Goal: Task Accomplishment & Management: Manage account settings

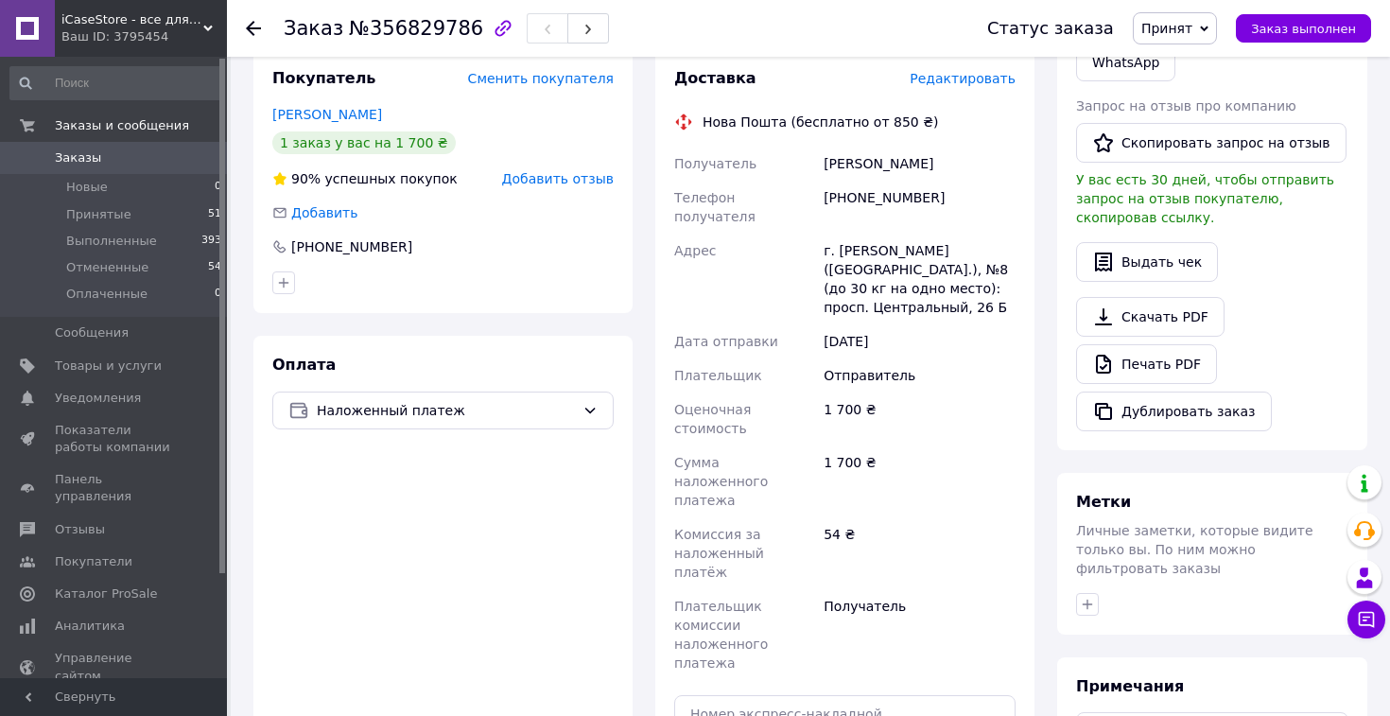
scroll to position [508, 0]
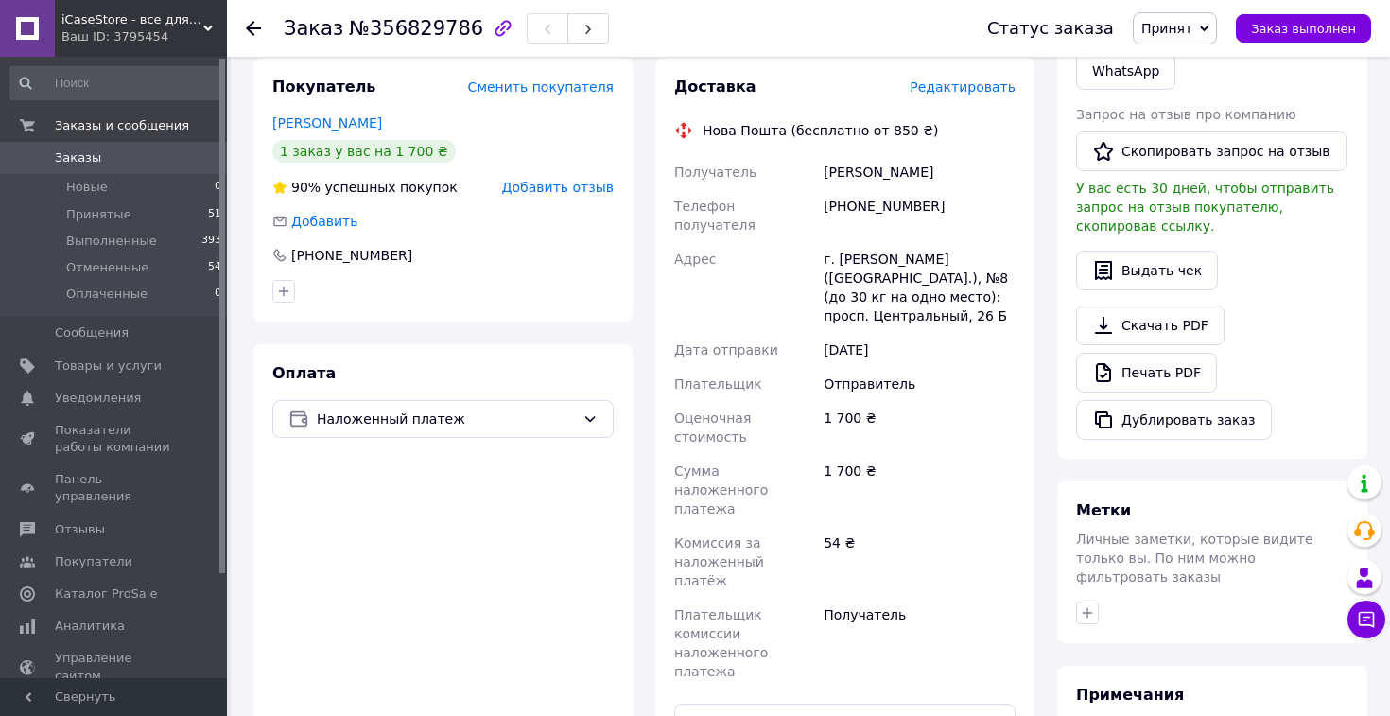
scroll to position [386, 0]
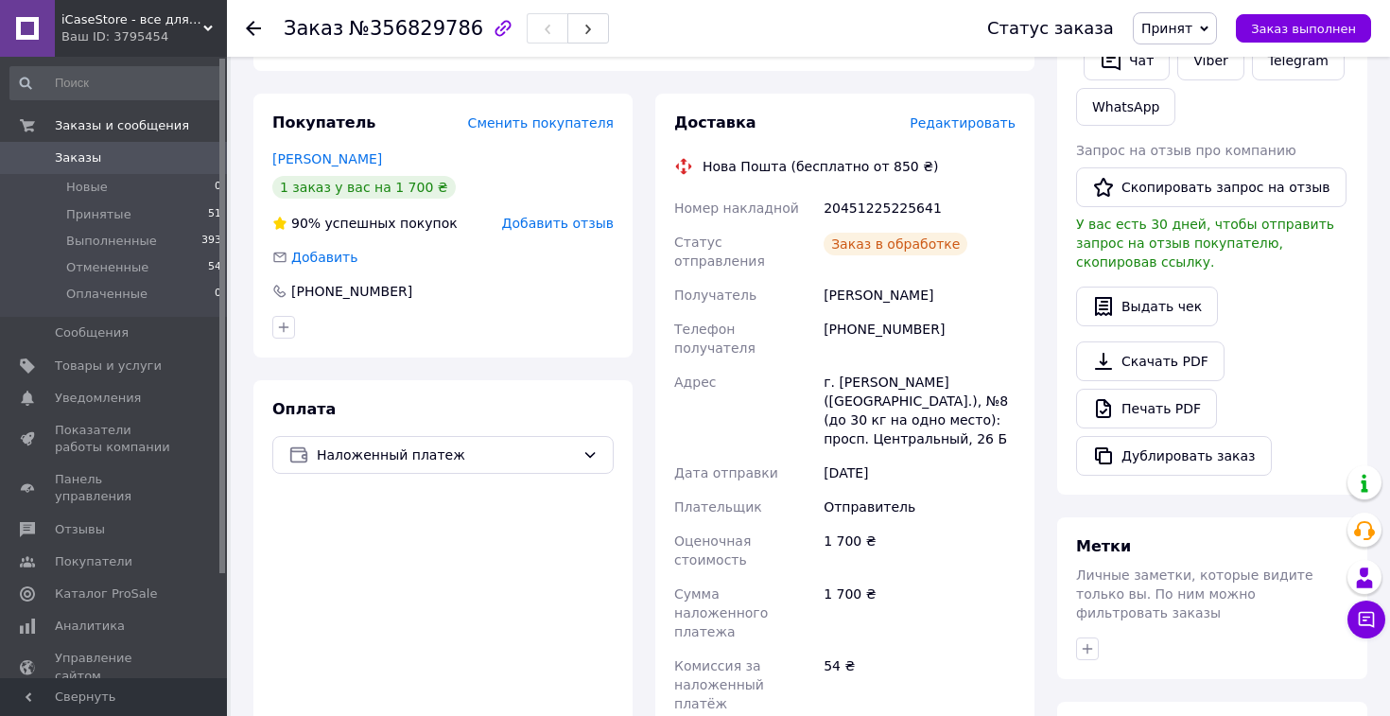
click at [858, 191] on div "20451225225641" at bounding box center [920, 208] width 200 height 34
copy div "20451225225641"
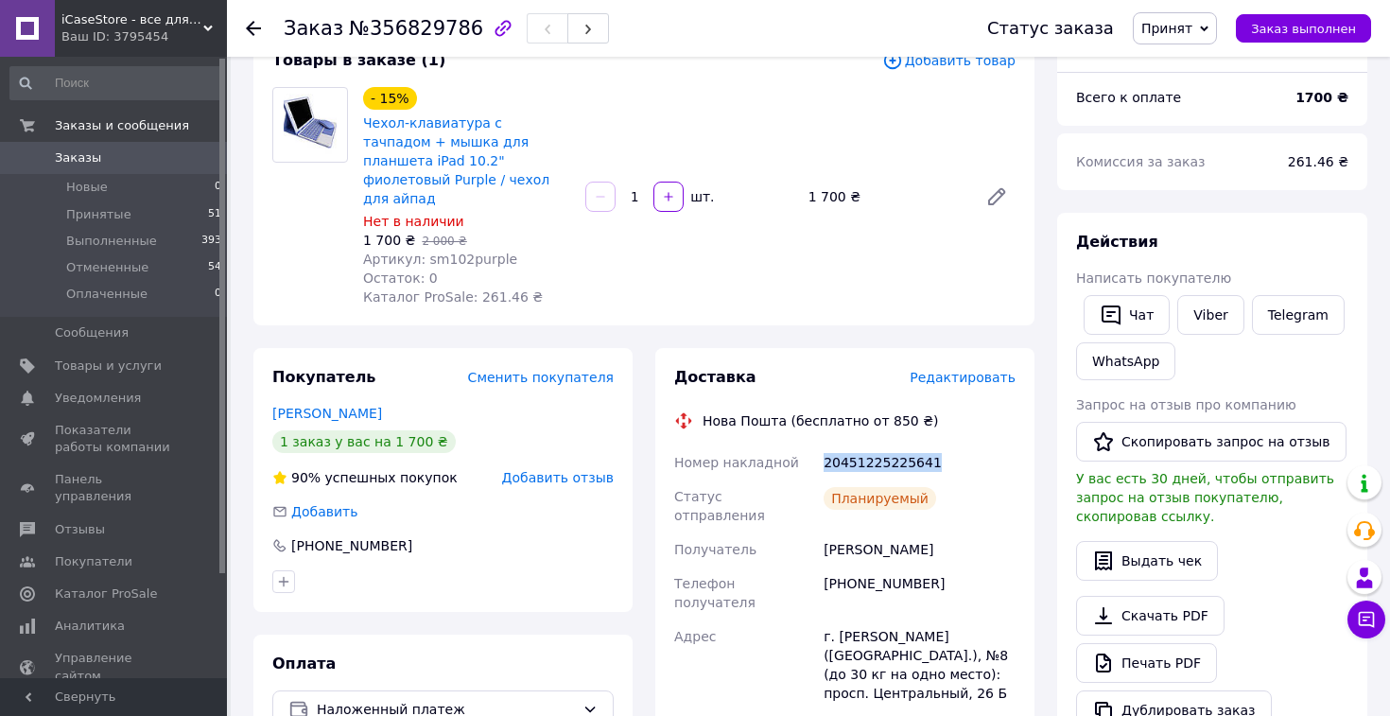
scroll to position [118, 0]
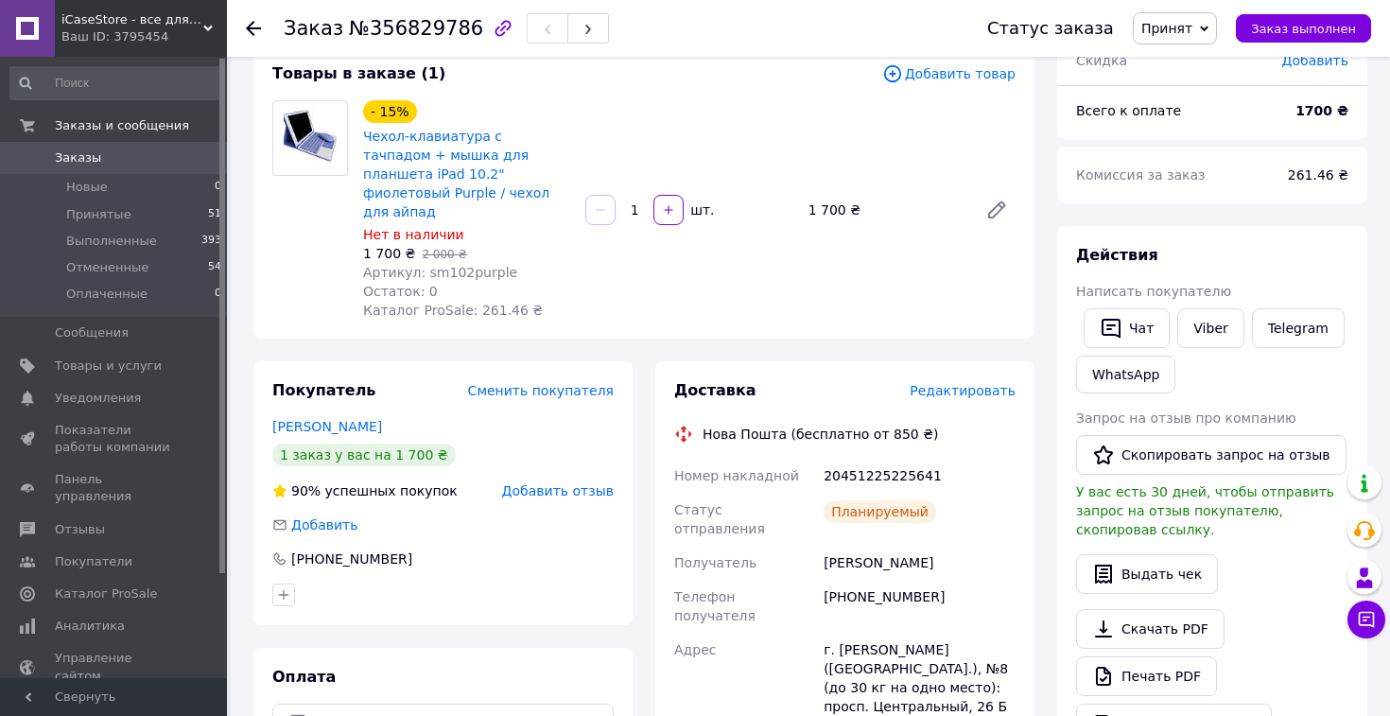
click at [463, 265] on span "Артикул: sm102purple" at bounding box center [440, 272] width 154 height 15
copy span "sm102purple"
click at [144, 371] on span "Товары и услуги" at bounding box center [108, 366] width 107 height 17
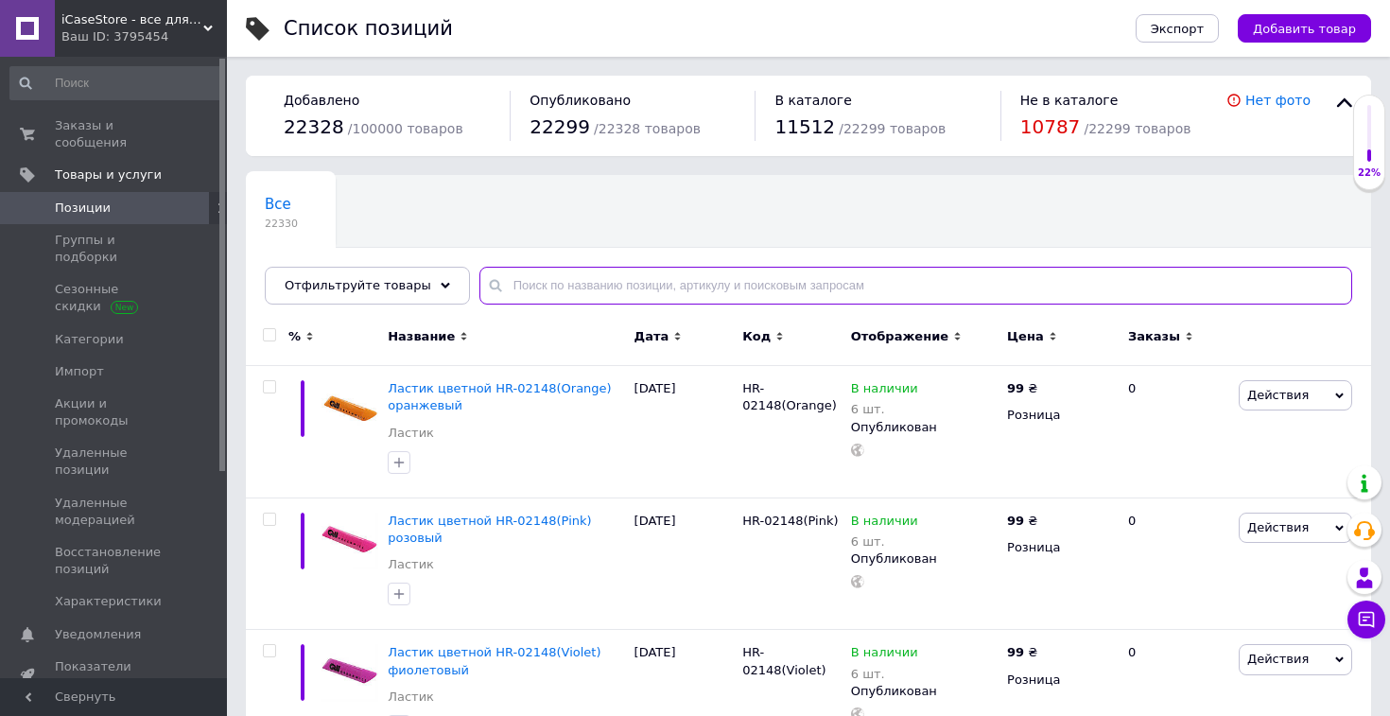
click at [534, 283] on input "text" at bounding box center [916, 286] width 873 height 38
paste input "sm102purple"
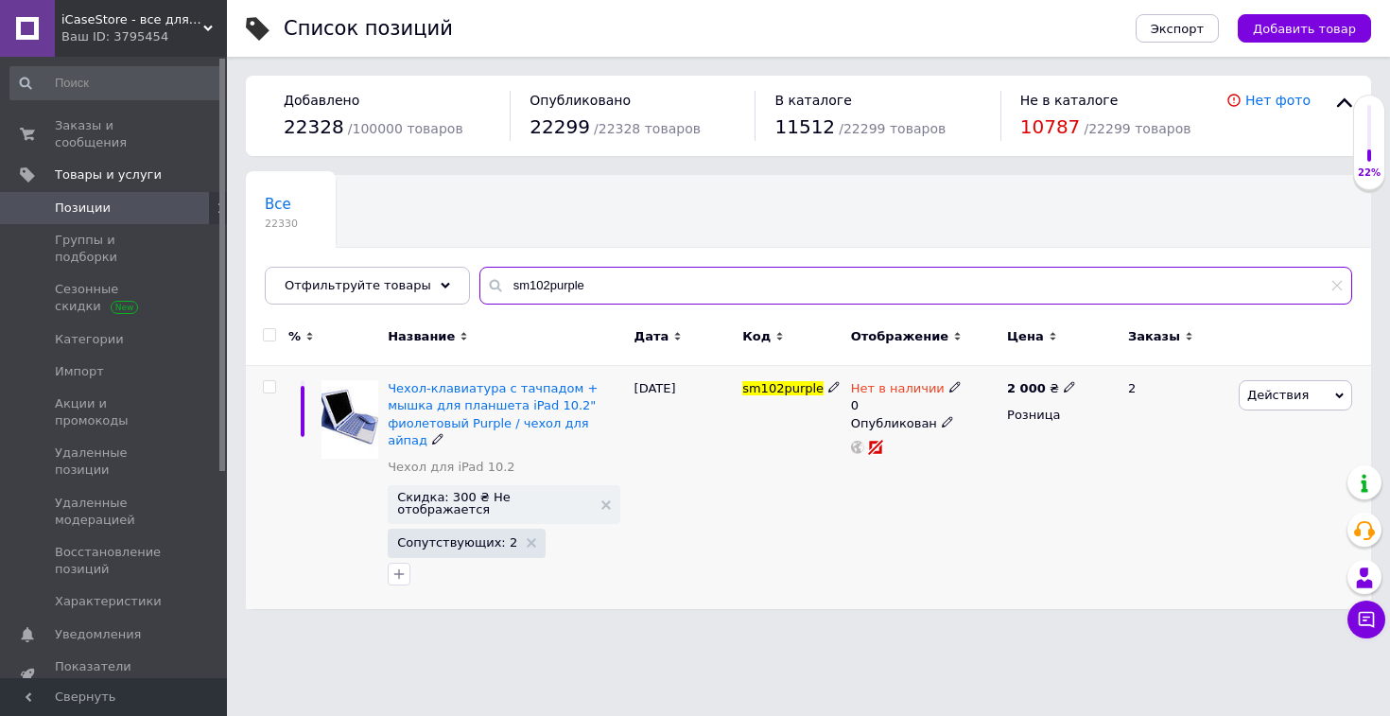
type input "sm102purple"
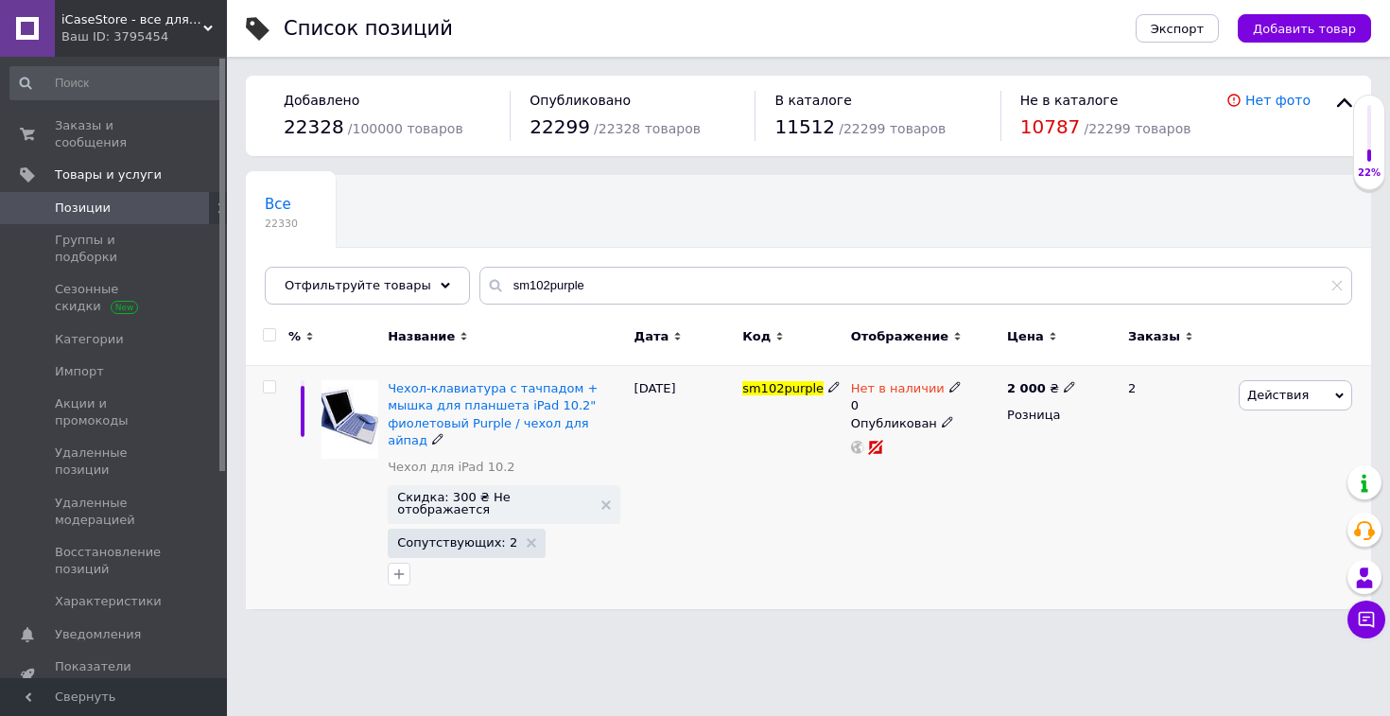
click at [950, 381] on icon at bounding box center [955, 386] width 11 height 11
click at [1006, 463] on li "Готово к отправке" at bounding box center [1061, 464] width 180 height 26
click at [994, 453] on input "0" at bounding box center [1042, 446] width 144 height 38
type input "2"
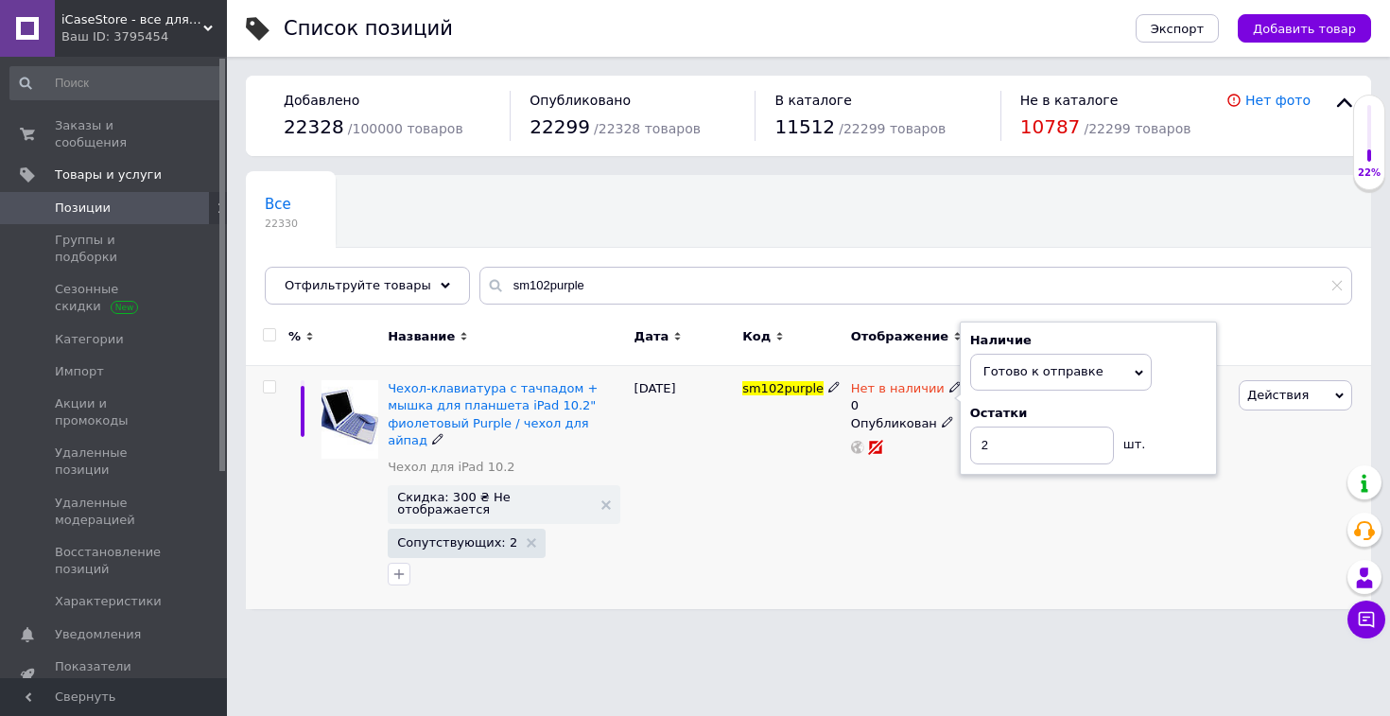
click at [951, 555] on div "Нет в наличии 0 Наличие Готово к отправке В наличии Нет в наличии Под заказ Ост…" at bounding box center [925, 487] width 156 height 243
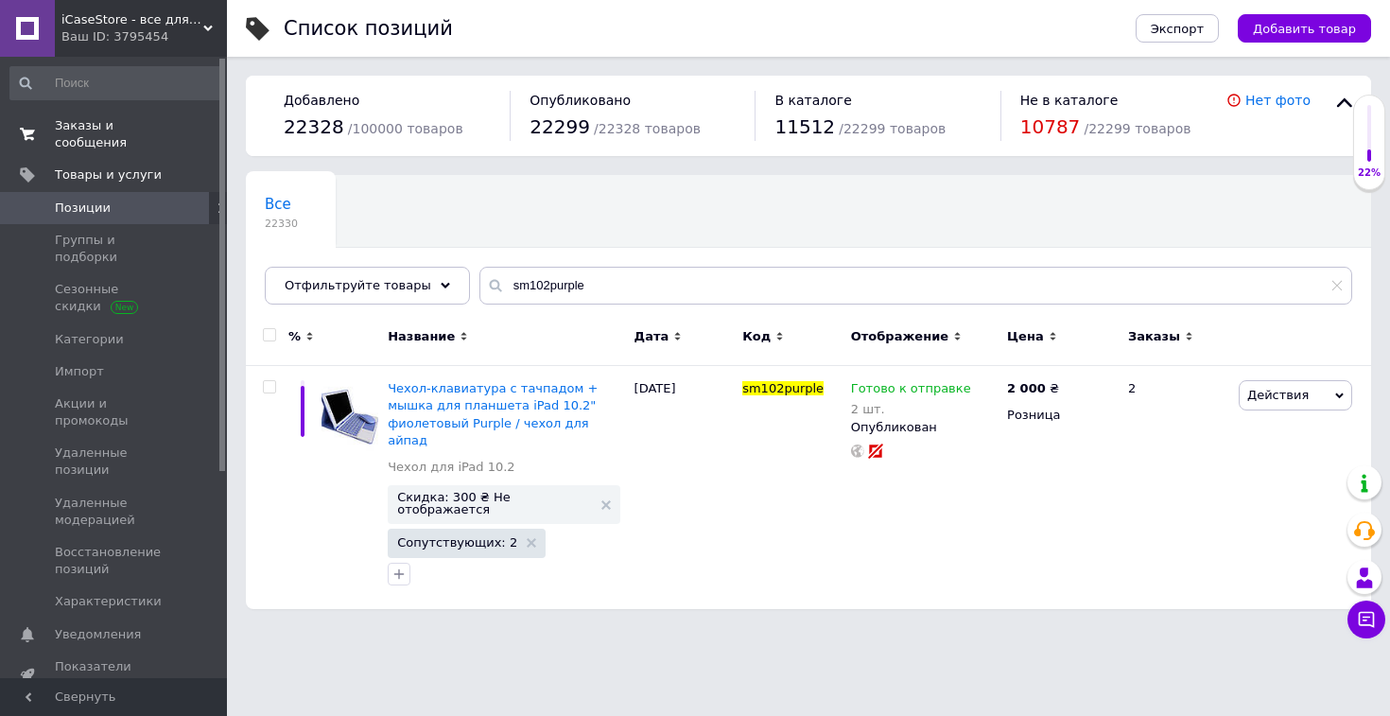
click at [78, 126] on span "Заказы и сообщения" at bounding box center [115, 134] width 120 height 34
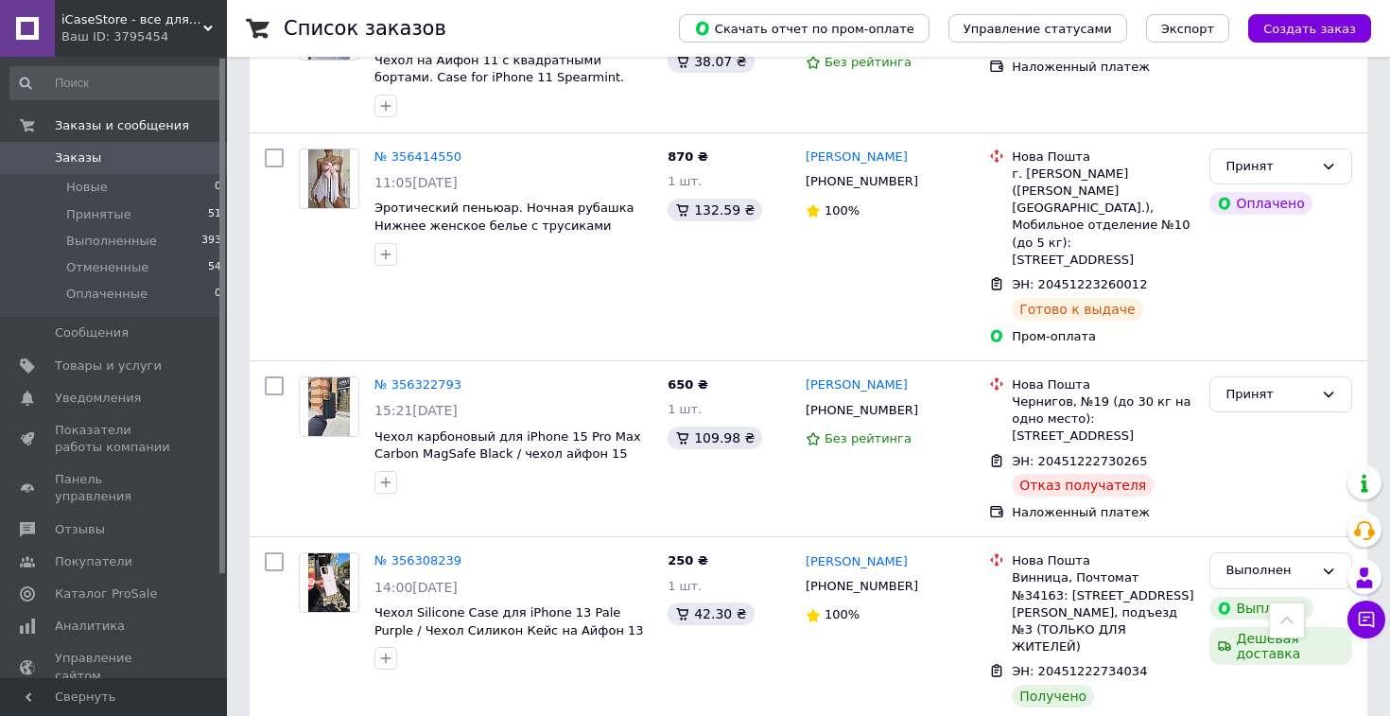
scroll to position [466, 0]
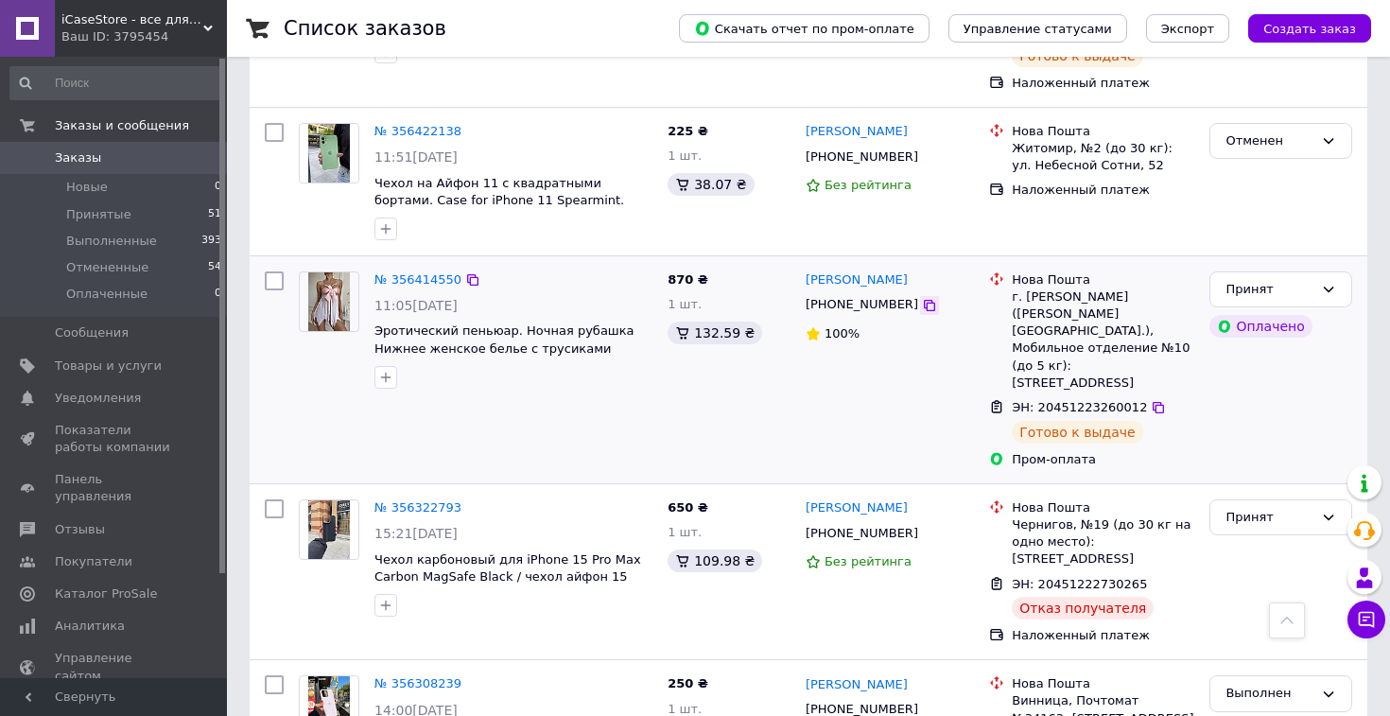
click at [922, 310] on icon at bounding box center [929, 305] width 15 height 15
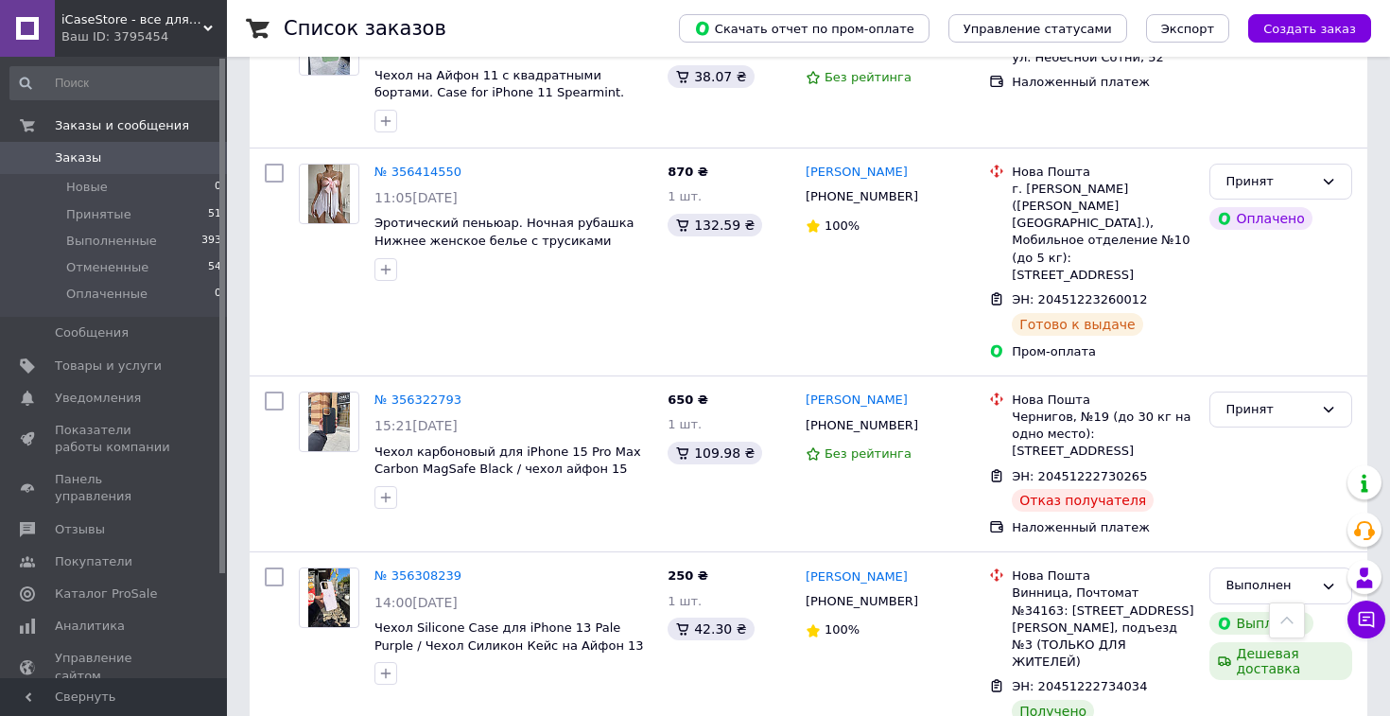
scroll to position [0, 0]
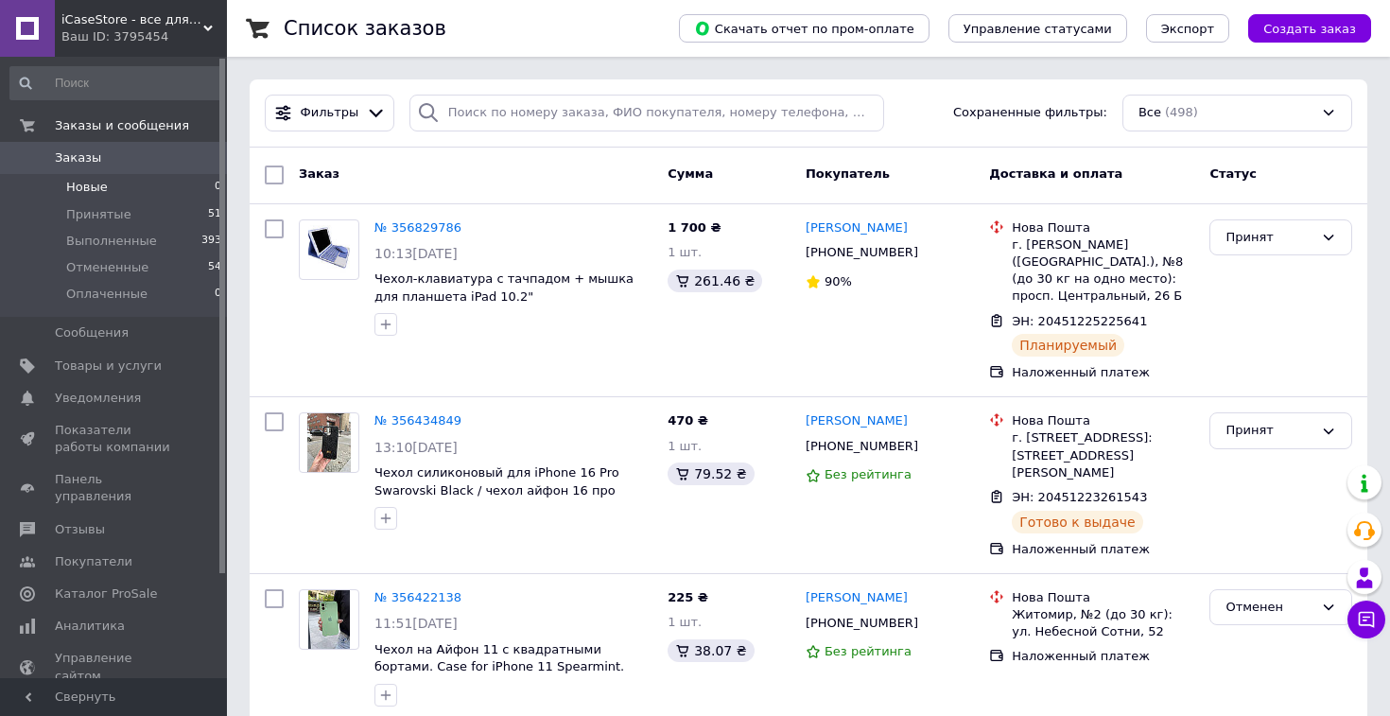
click at [131, 192] on li "Новые 0" at bounding box center [116, 187] width 233 height 26
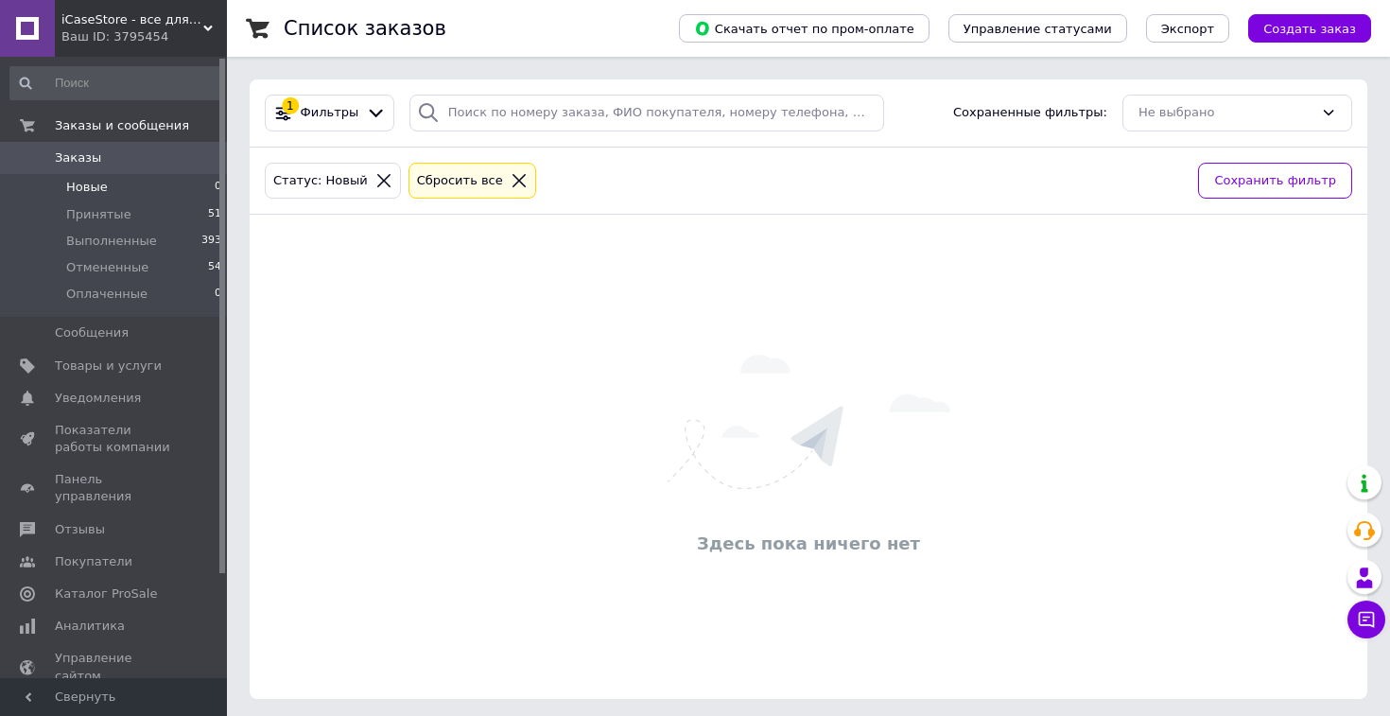
click at [131, 192] on li "Новые 0" at bounding box center [116, 187] width 233 height 26
click at [516, 178] on div at bounding box center [519, 180] width 25 height 17
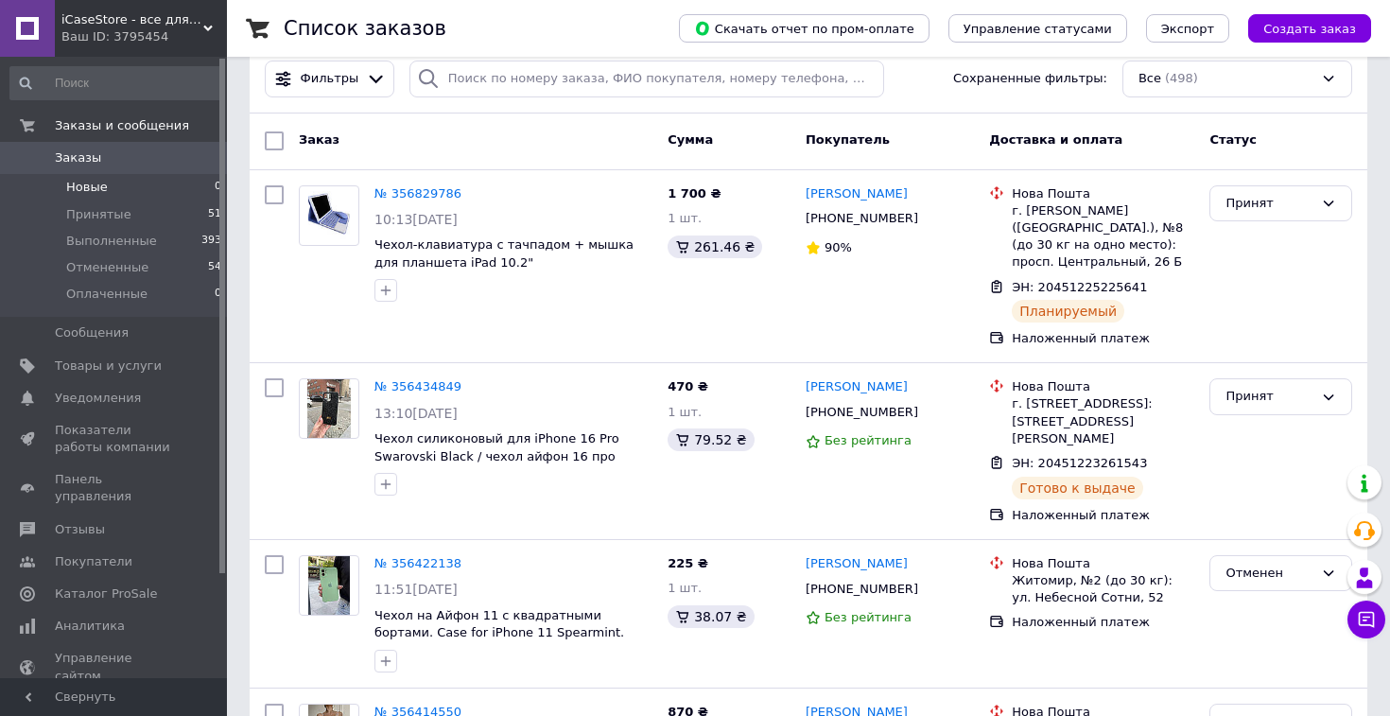
scroll to position [42, 0]
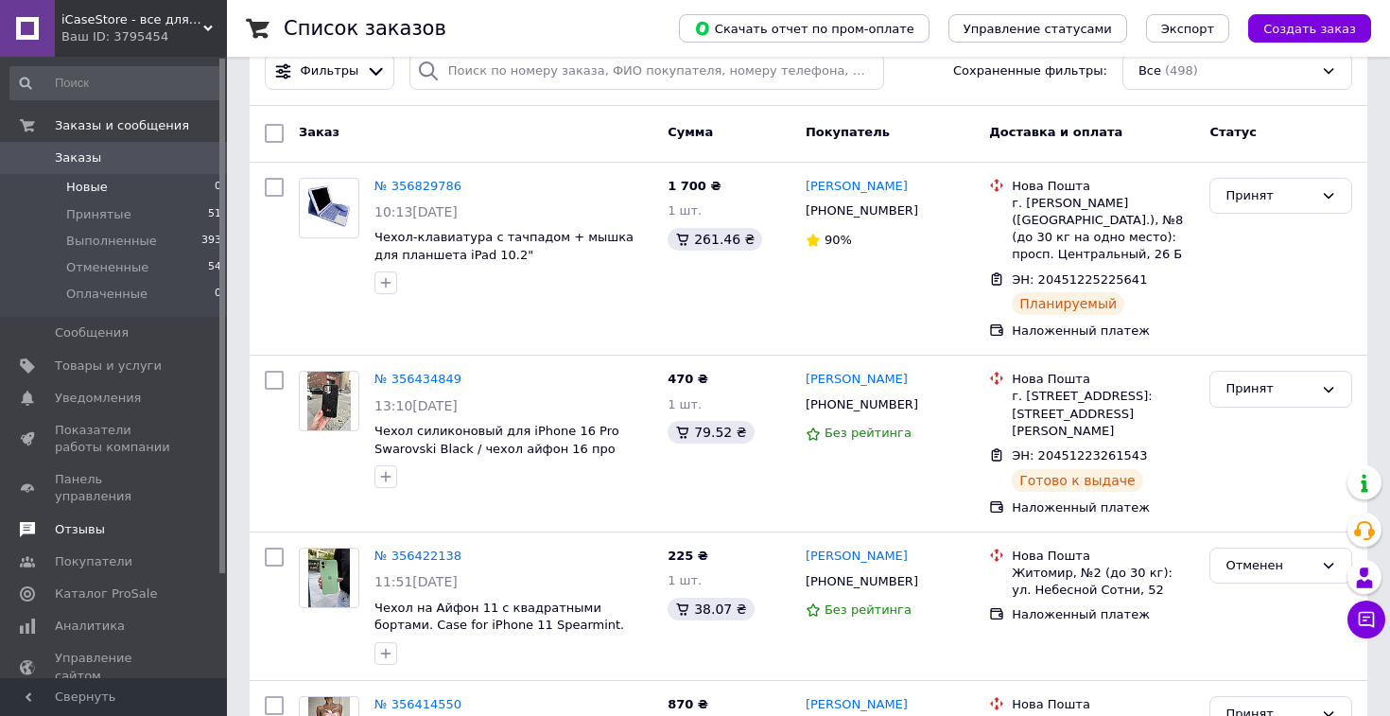
click at [145, 521] on span "Отзывы" at bounding box center [115, 529] width 120 height 17
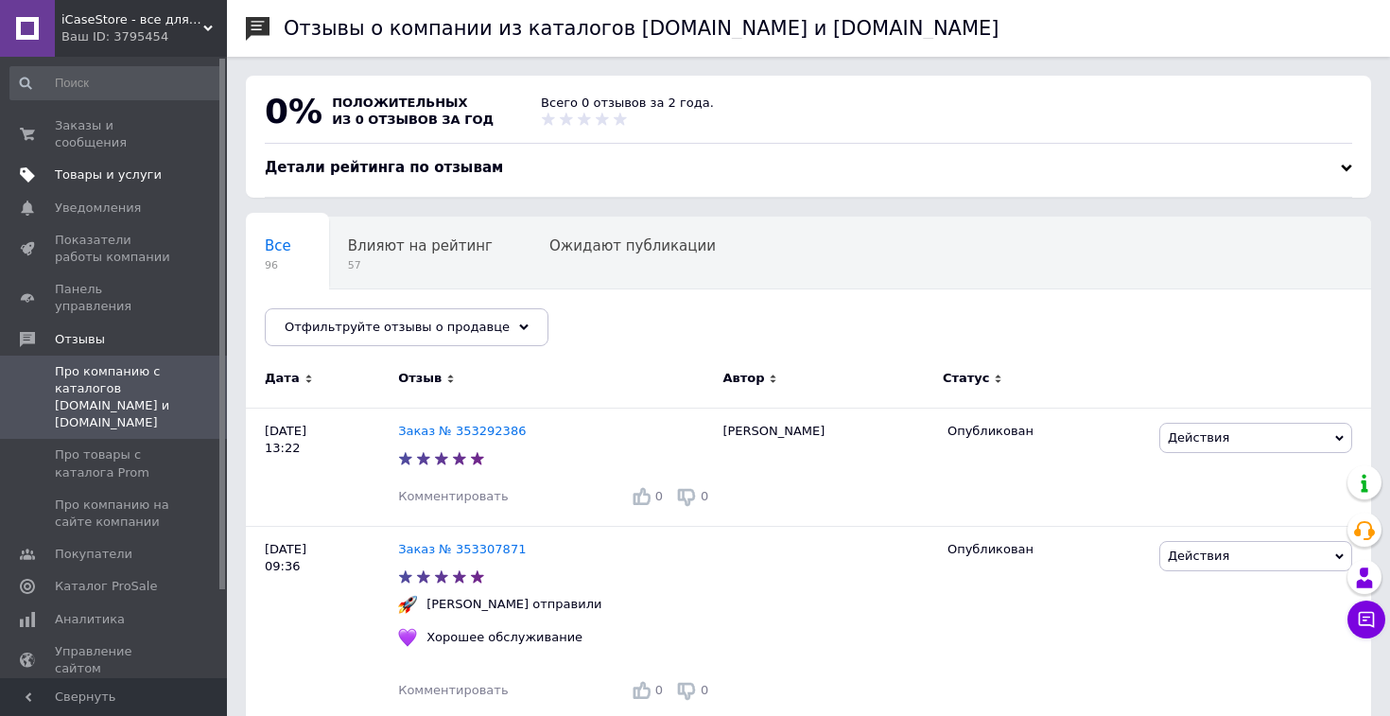
click at [104, 174] on span "Товары и услуги" at bounding box center [108, 174] width 107 height 17
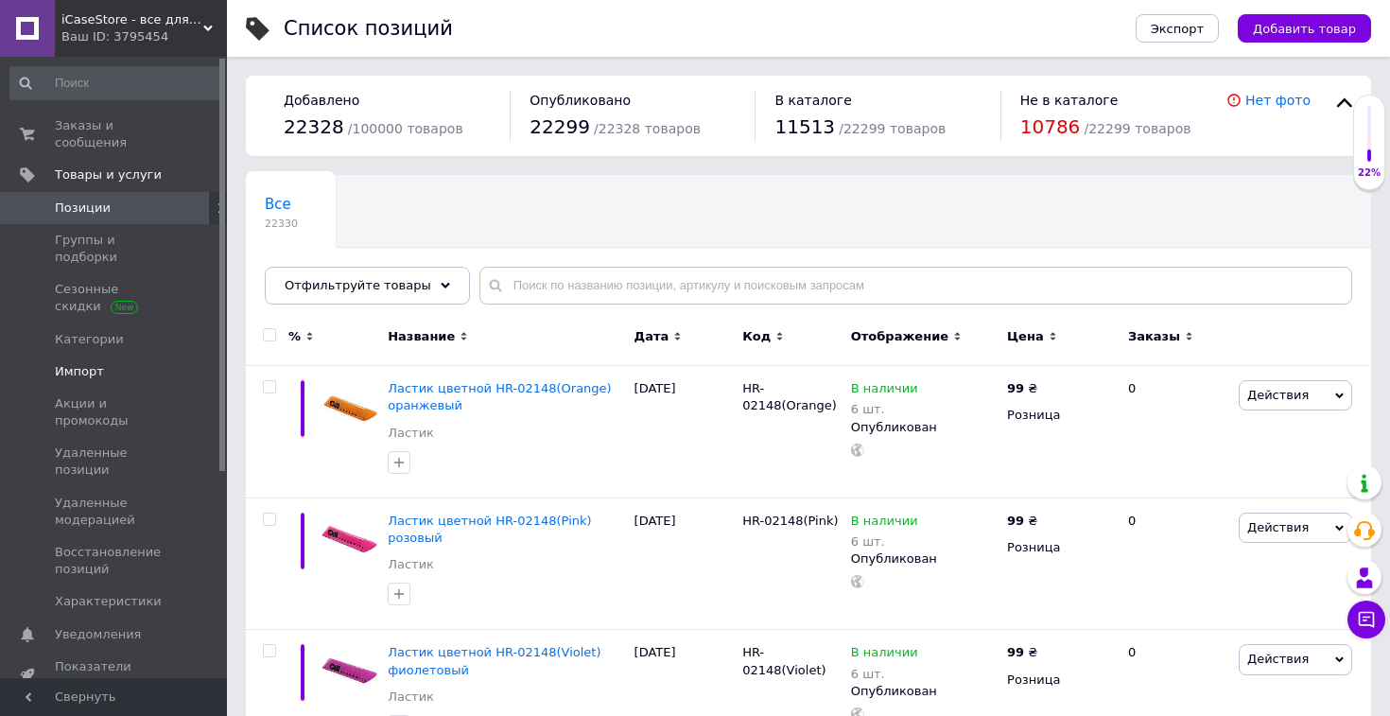
click at [66, 363] on span "Импорт" at bounding box center [79, 371] width 49 height 17
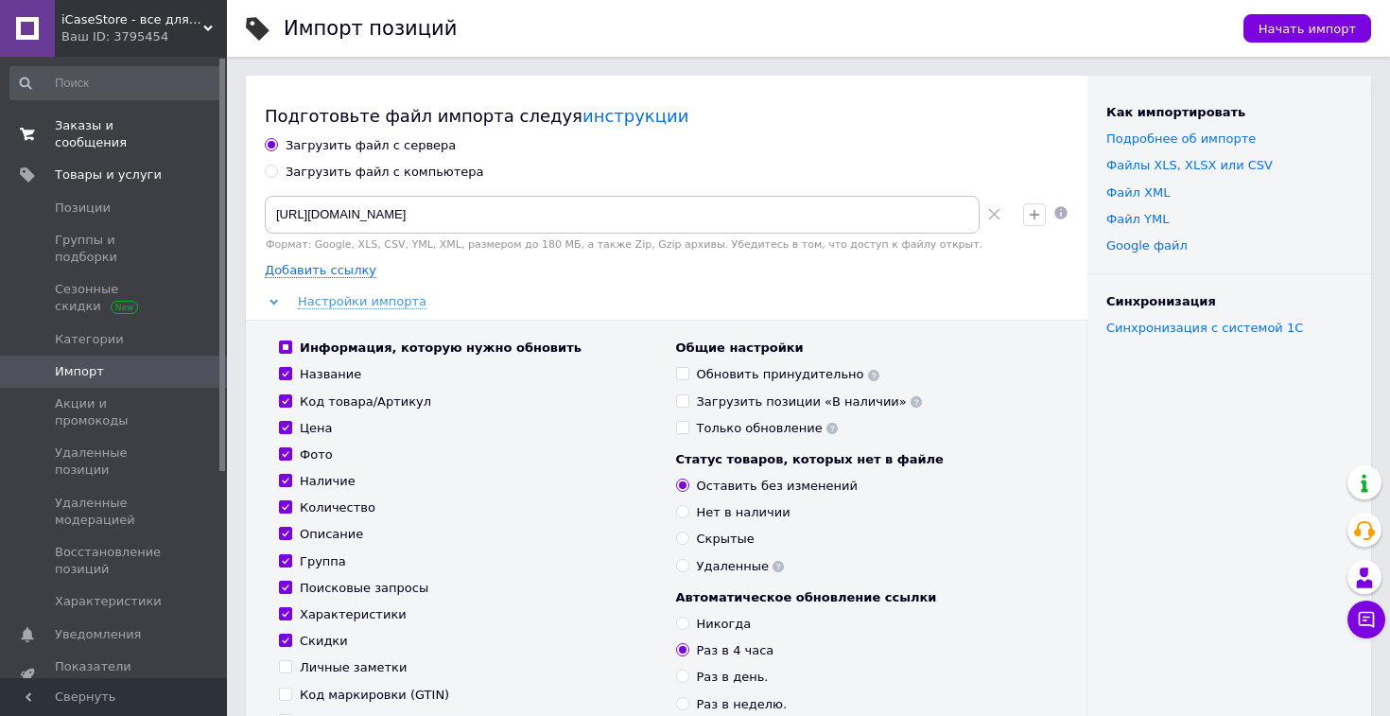
click at [113, 129] on span "Заказы и сообщения" at bounding box center [115, 134] width 120 height 34
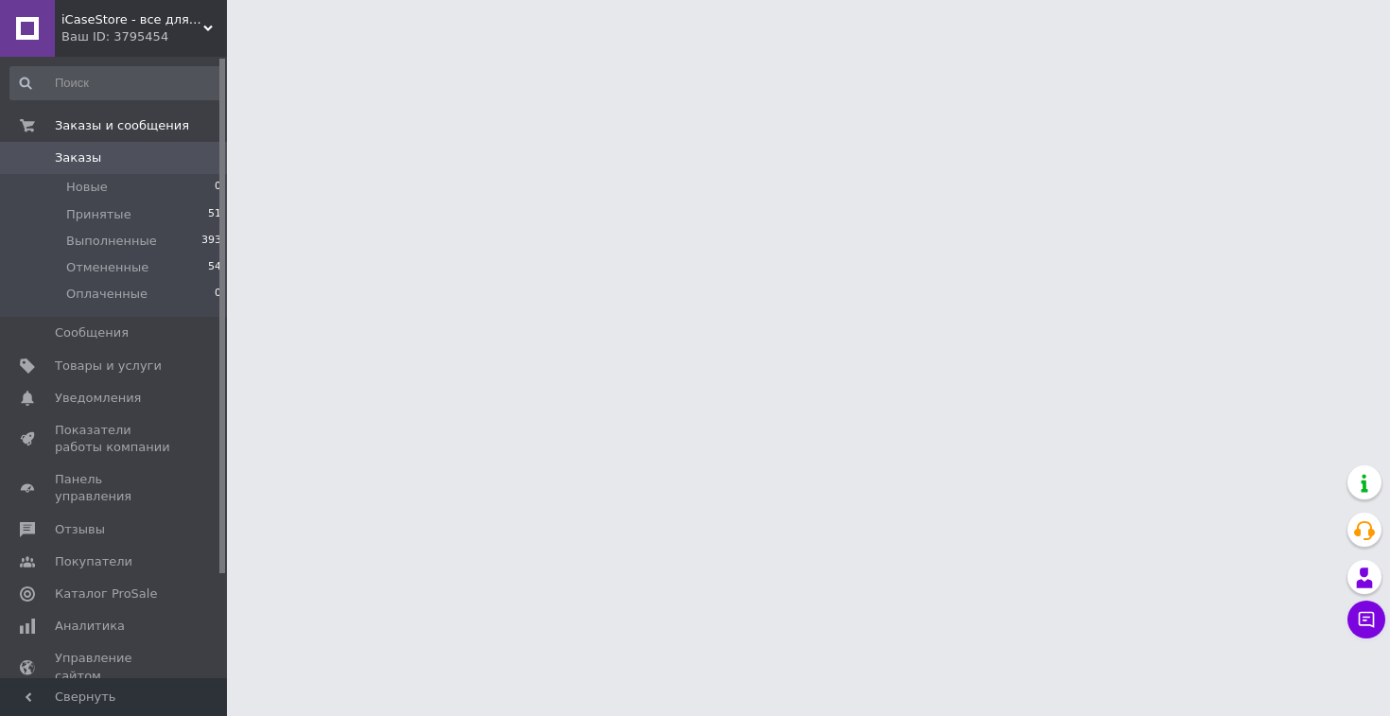
click at [159, 53] on div "iCaseStore - все для вашего гаджета Ваш ID: 3795454" at bounding box center [141, 28] width 172 height 57
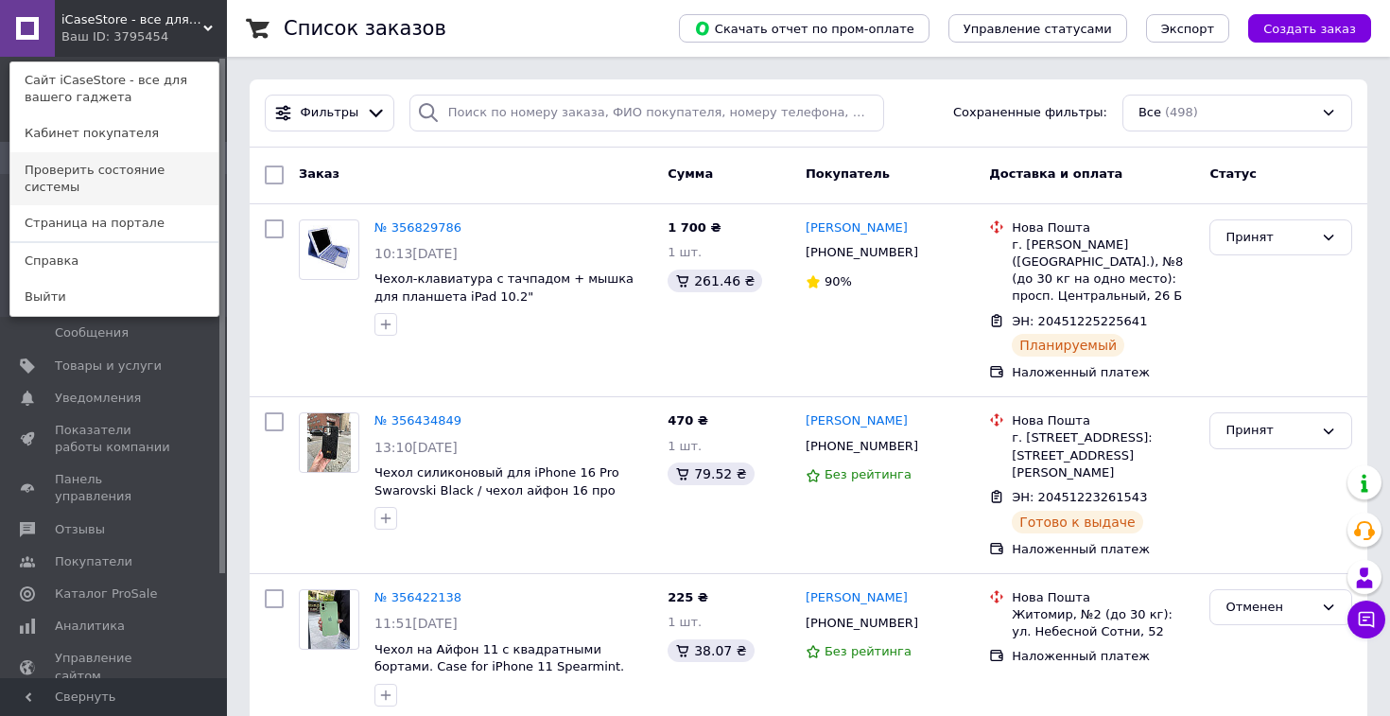
click at [143, 166] on link "Проверить состояние системы" at bounding box center [114, 178] width 208 height 53
